Goal: Navigation & Orientation: Find specific page/section

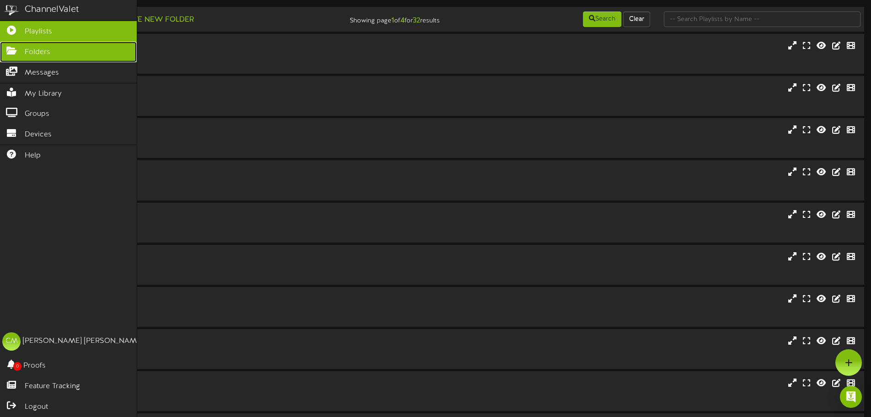
click at [10, 51] on icon at bounding box center [11, 49] width 23 height 7
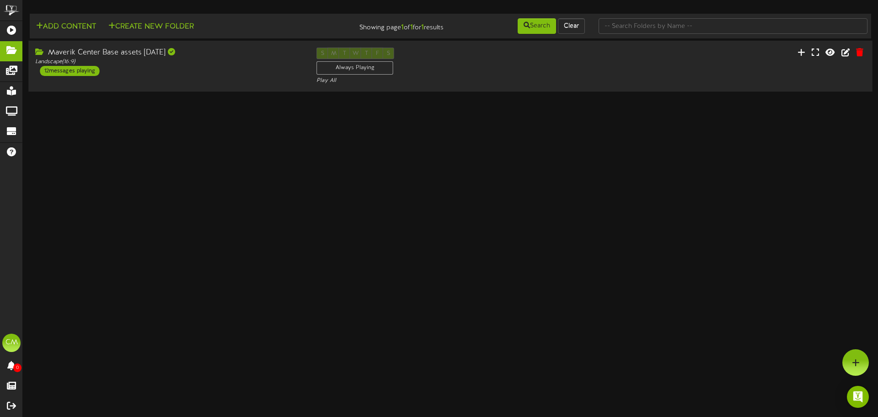
click at [241, 67] on div "Maverik Center Base assets [DATE] Landscape ( 16:9 ) 12 messages playing" at bounding box center [168, 62] width 281 height 28
